Goal: Find specific page/section

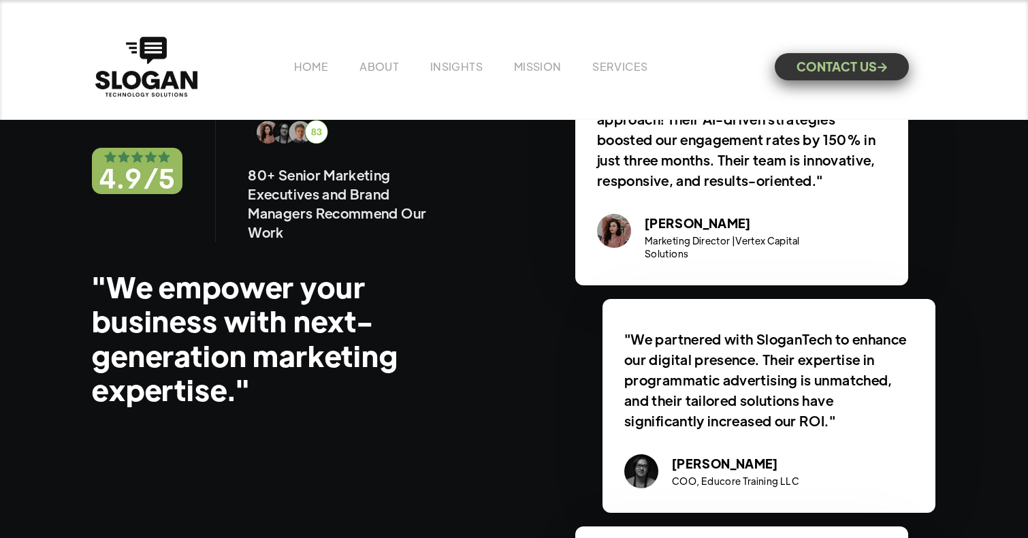
scroll to position [2002, 0]
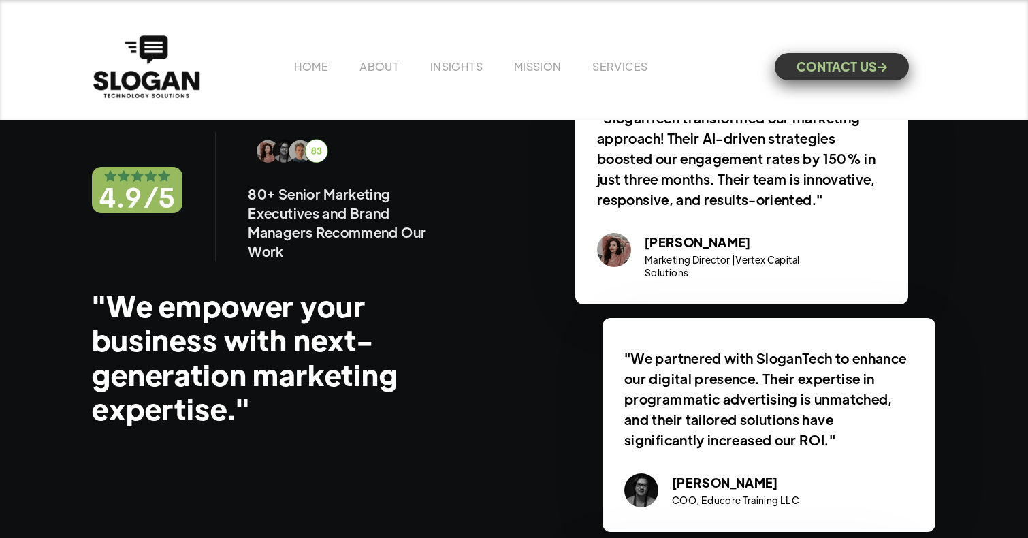
click at [161, 69] on img "home" at bounding box center [146, 66] width 113 height 69
